Goal: Transaction & Acquisition: Purchase product/service

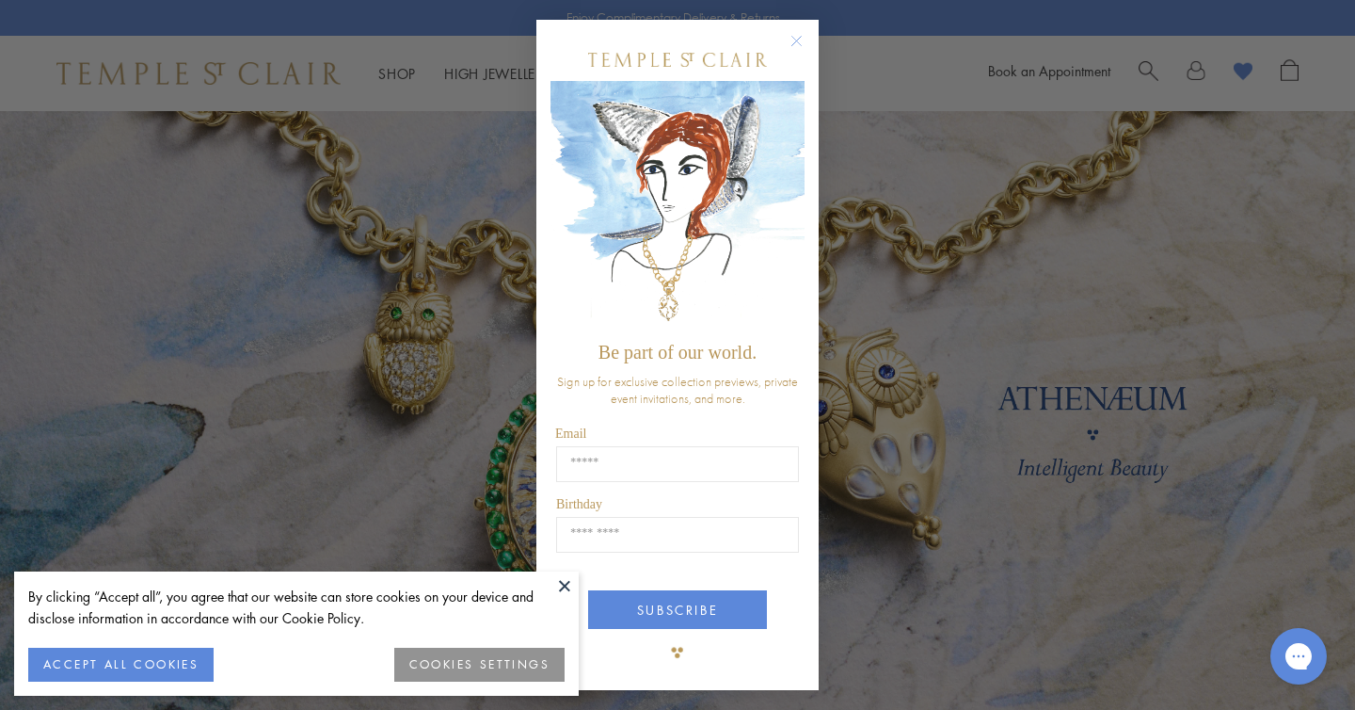
click at [568, 587] on button at bounding box center [564, 585] width 28 height 28
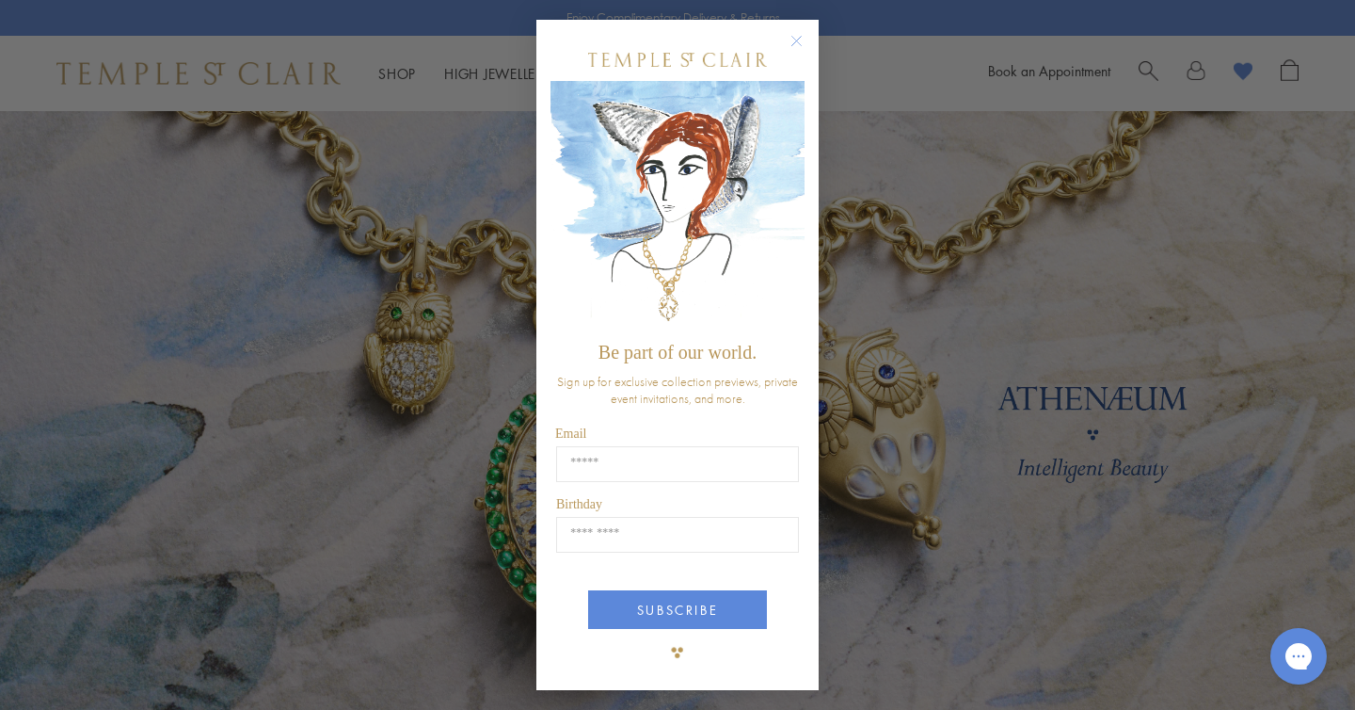
click at [795, 41] on circle "Close dialog" at bounding box center [797, 41] width 23 height 23
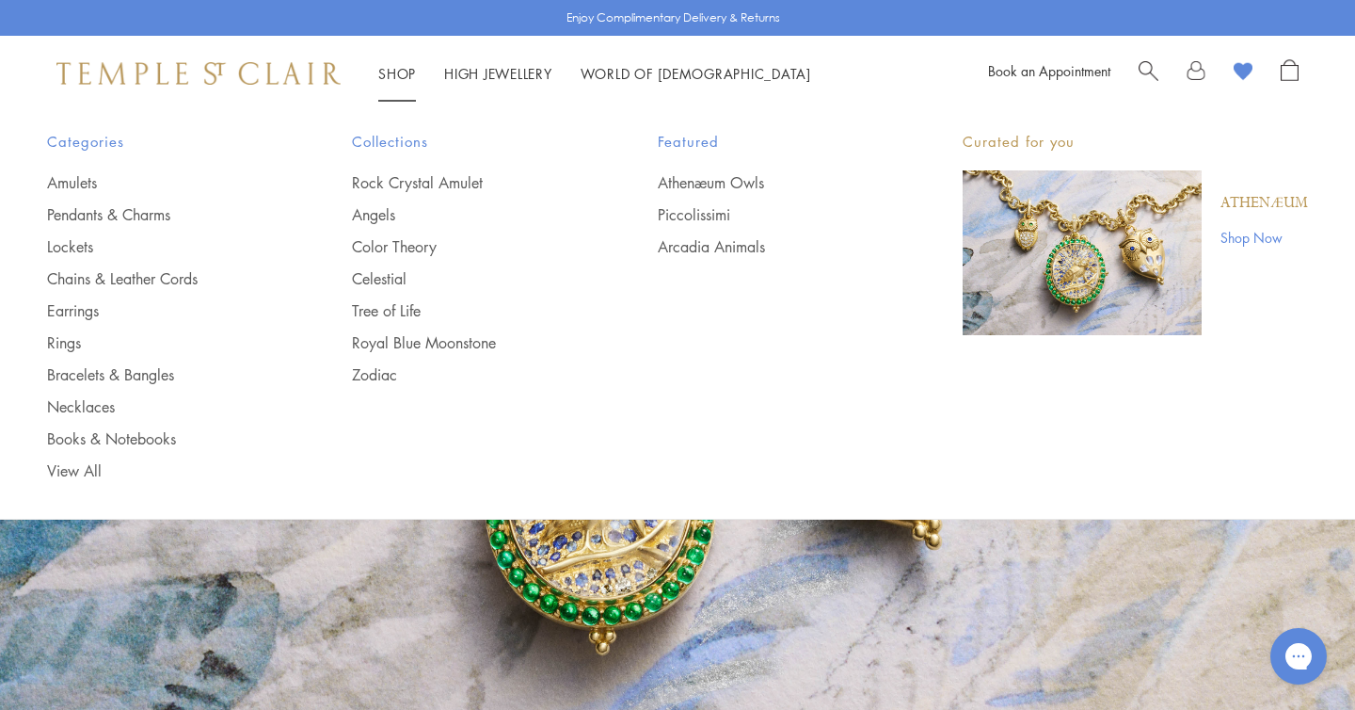
click at [399, 72] on link "Shop Shop" at bounding box center [397, 73] width 38 height 19
click at [93, 400] on link "Necklaces" at bounding box center [162, 406] width 230 height 21
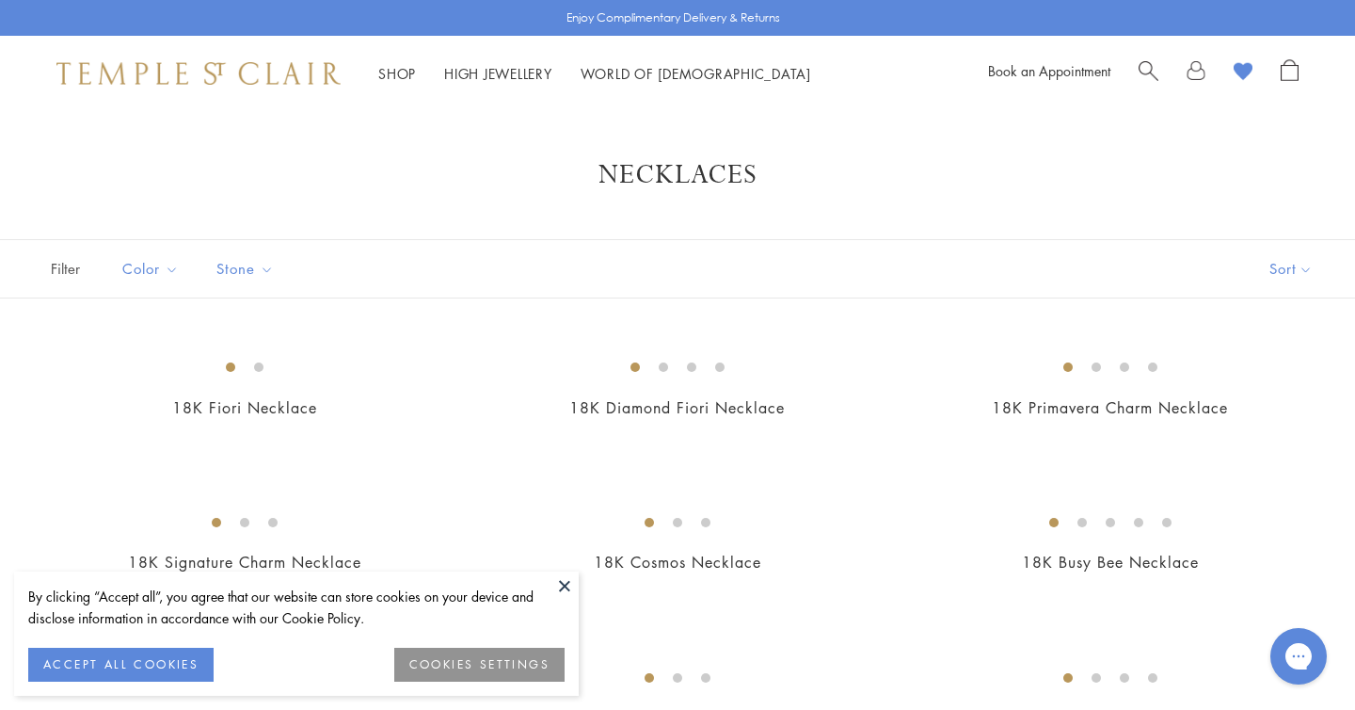
click at [564, 582] on button at bounding box center [564, 585] width 28 height 28
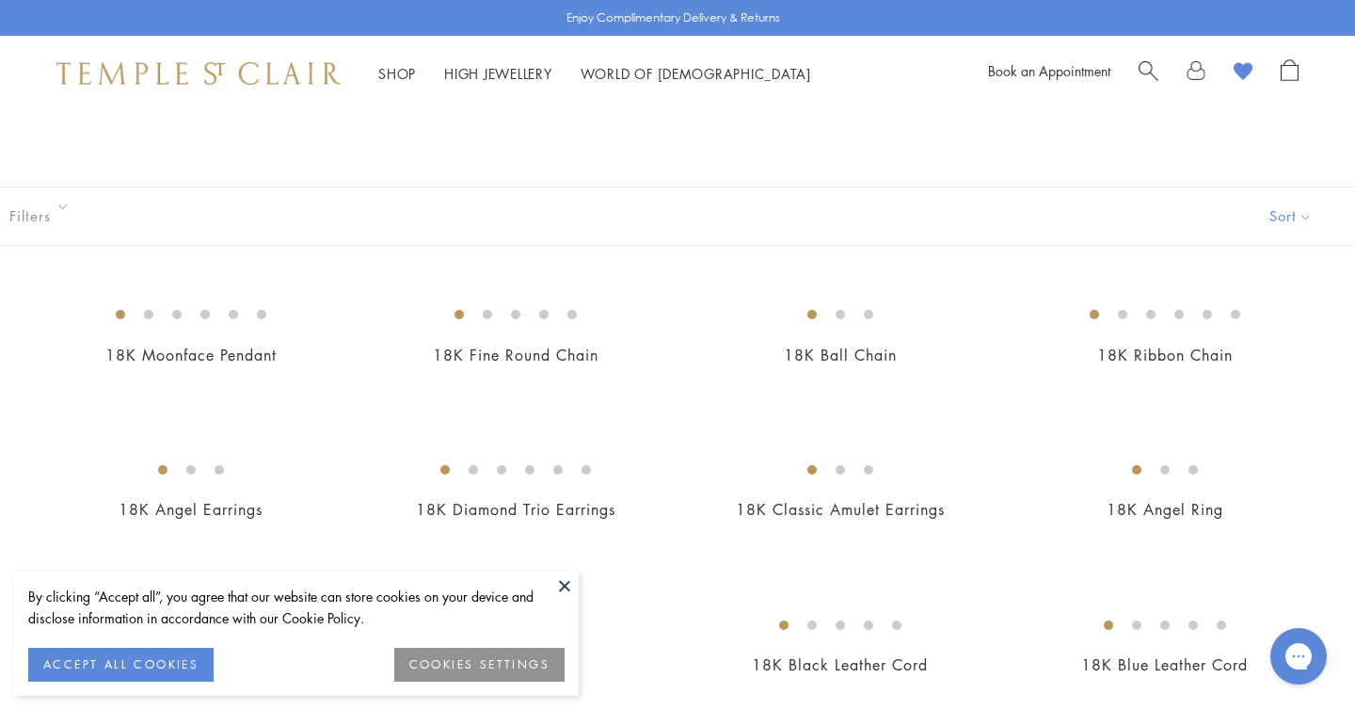
click at [153, 665] on button "ACCEPT ALL COOKIES" at bounding box center [120, 664] width 185 height 34
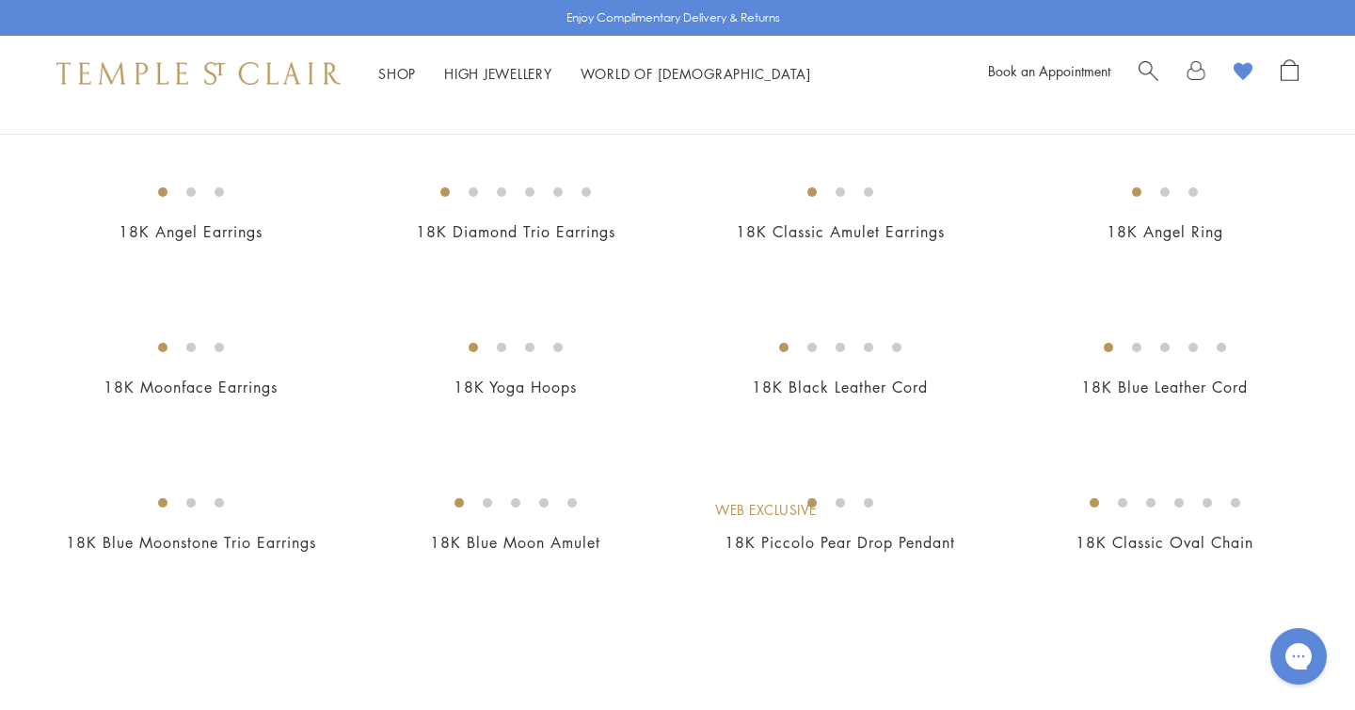
scroll to position [279, 0]
